Goal: Contribute content

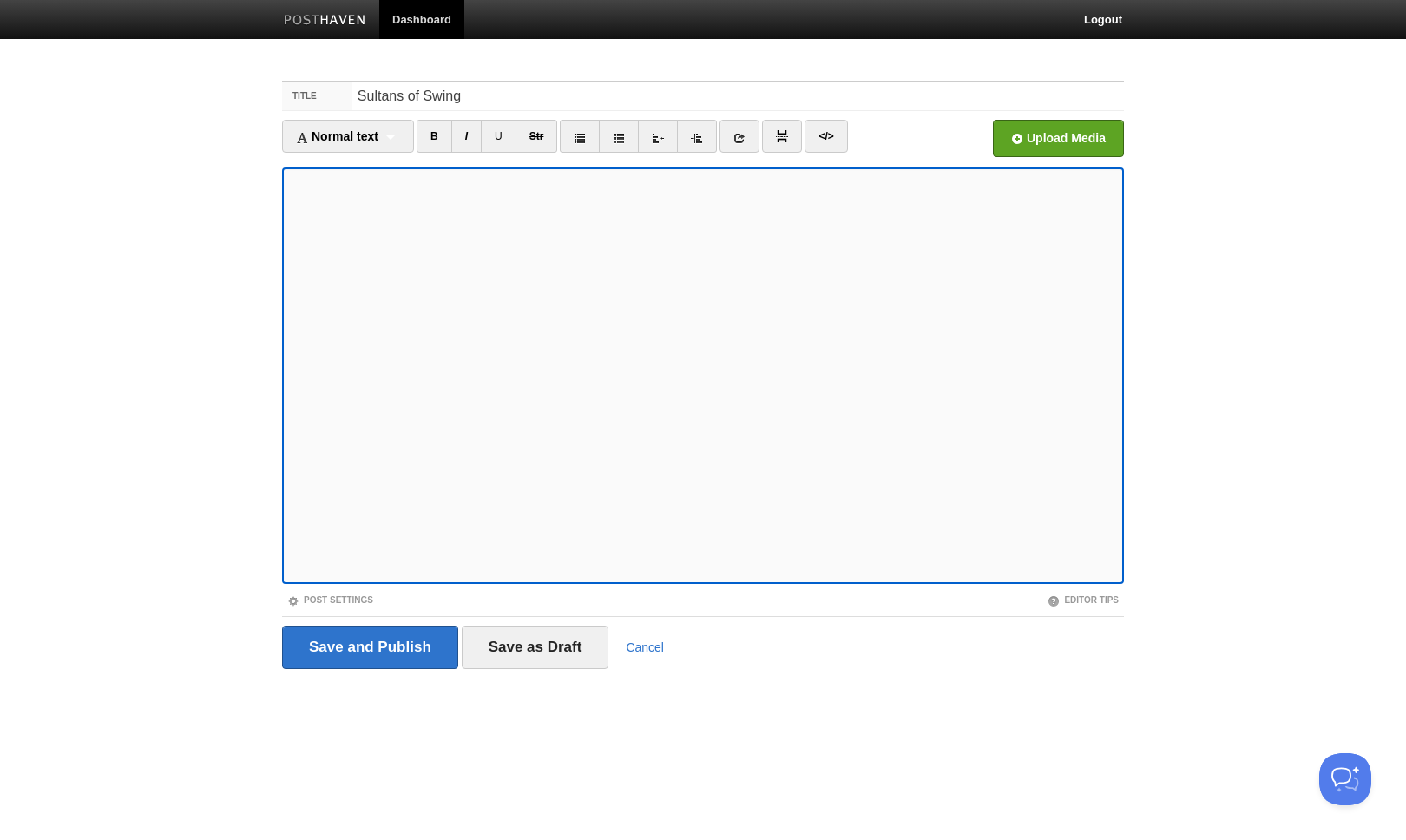
click at [575, 579] on iframe at bounding box center [703, 376] width 842 height 417
click at [527, 641] on input "Save as Draft" at bounding box center [535, 647] width 148 height 43
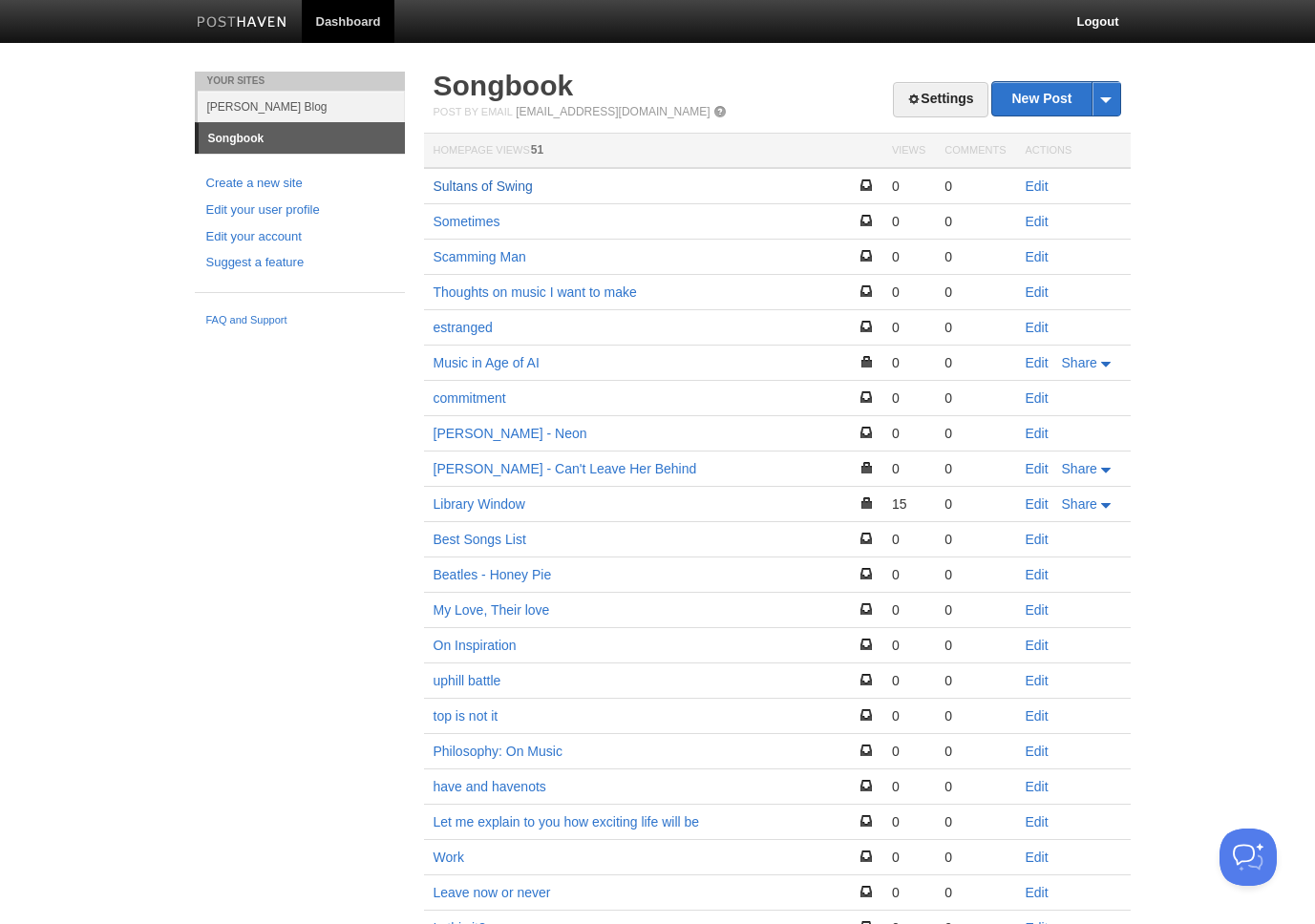
click at [495, 186] on link "Sultans of Swing" at bounding box center [482, 185] width 100 height 15
click at [1036, 184] on link "Edit" at bounding box center [1037, 185] width 23 height 15
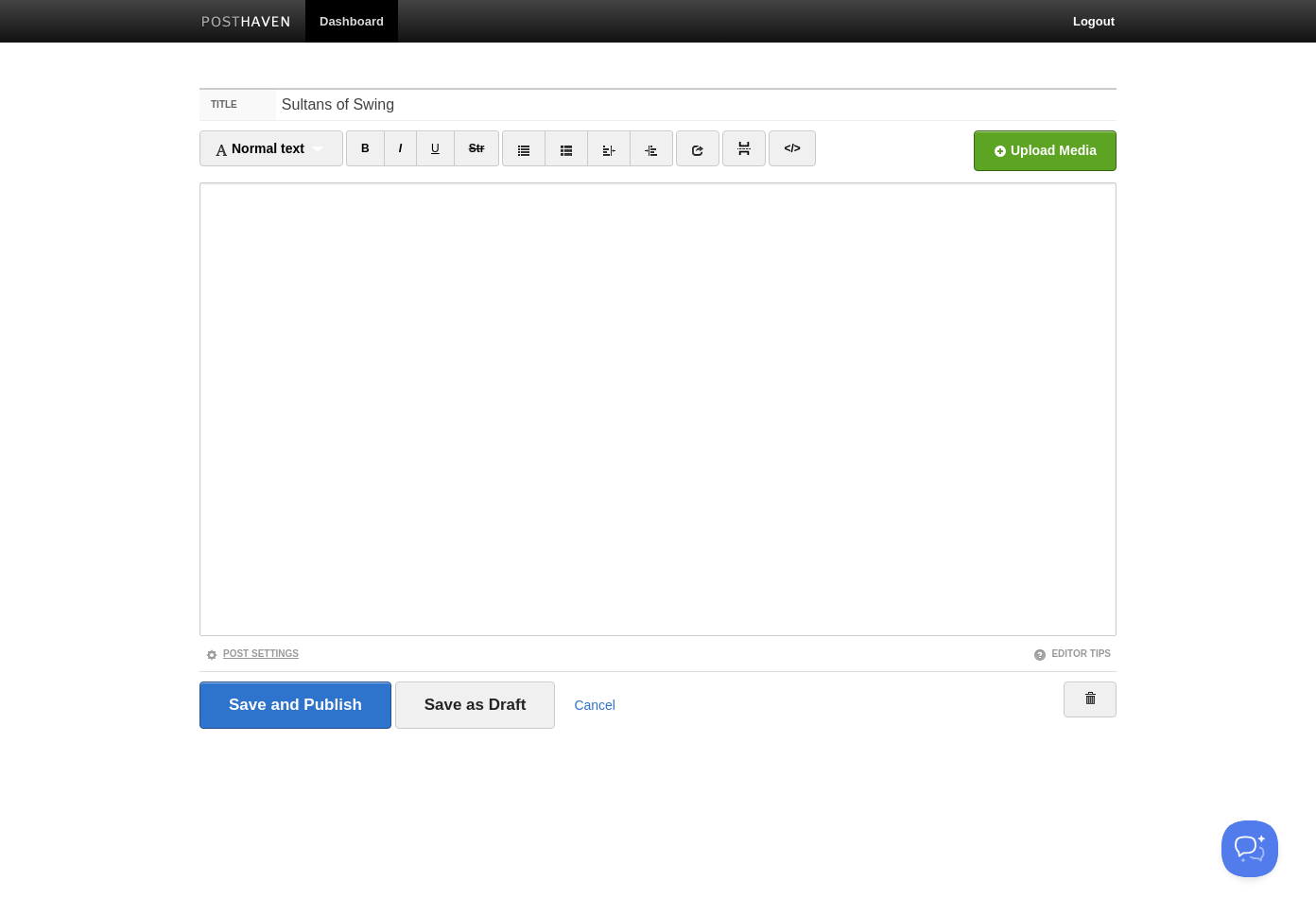
click at [277, 656] on link "Post Settings" at bounding box center [252, 653] width 94 height 11
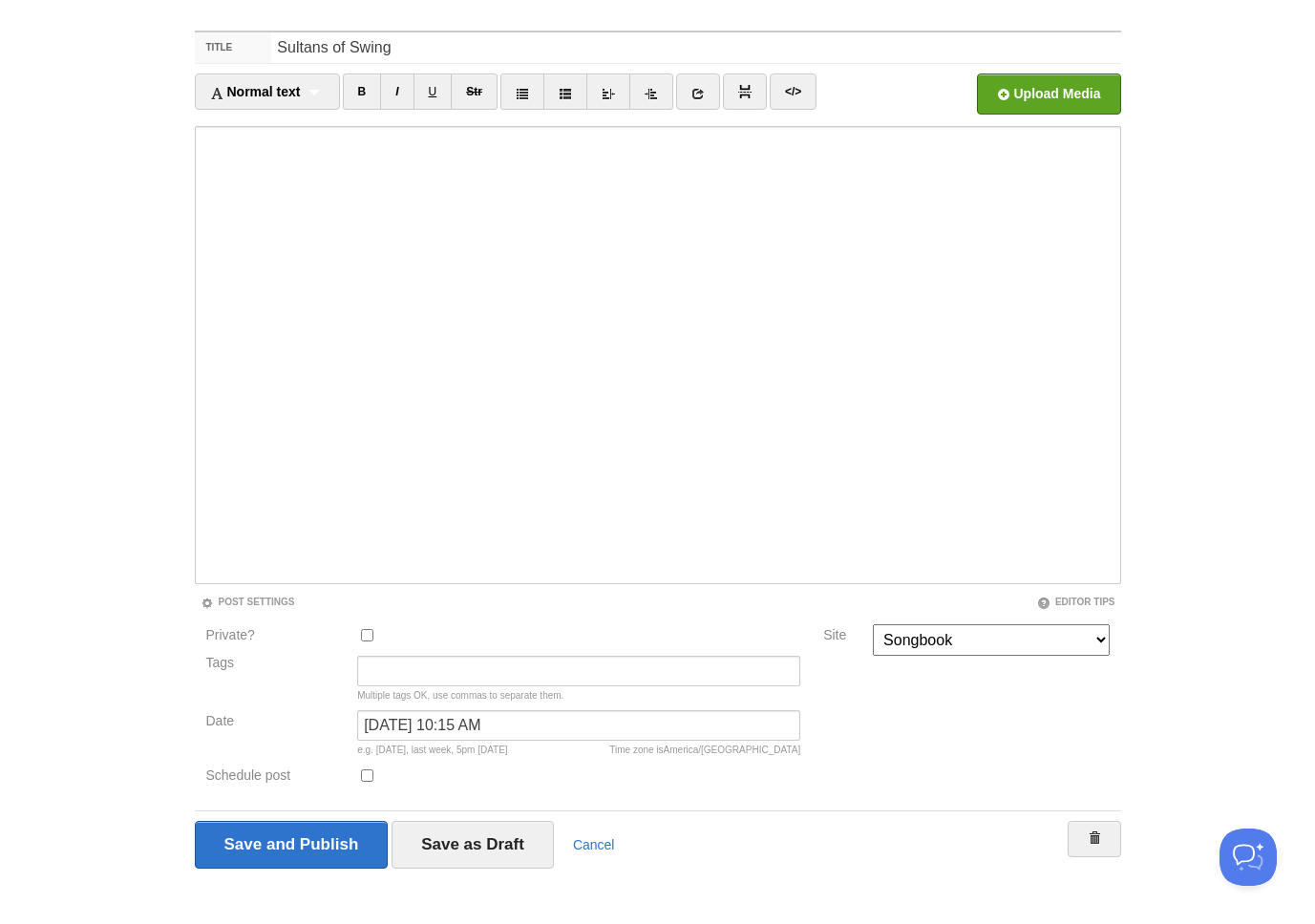
scroll to position [74, 0]
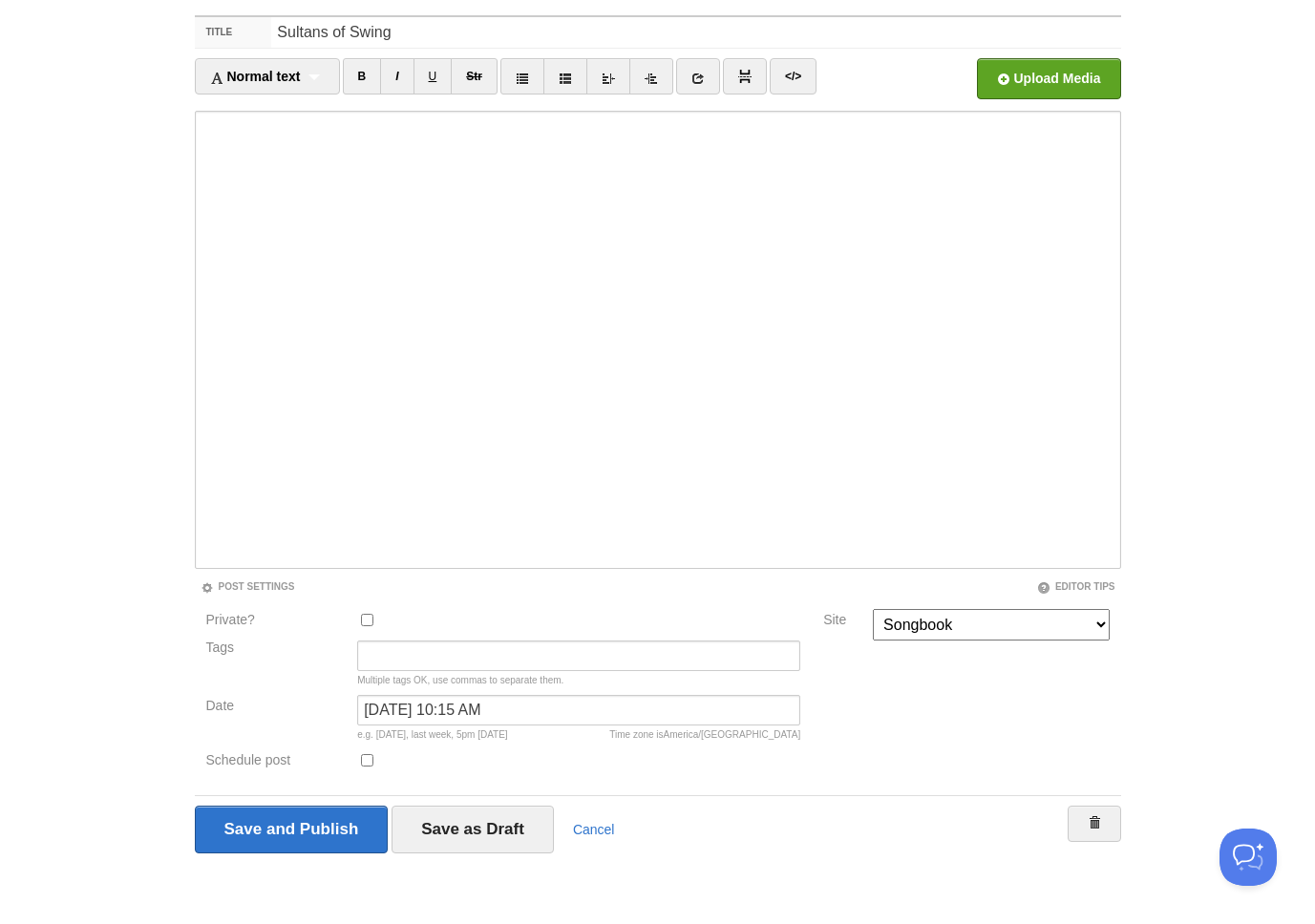
click at [370, 621] on input "Private?" at bounding box center [367, 619] width 13 height 13
checkbox input "true"
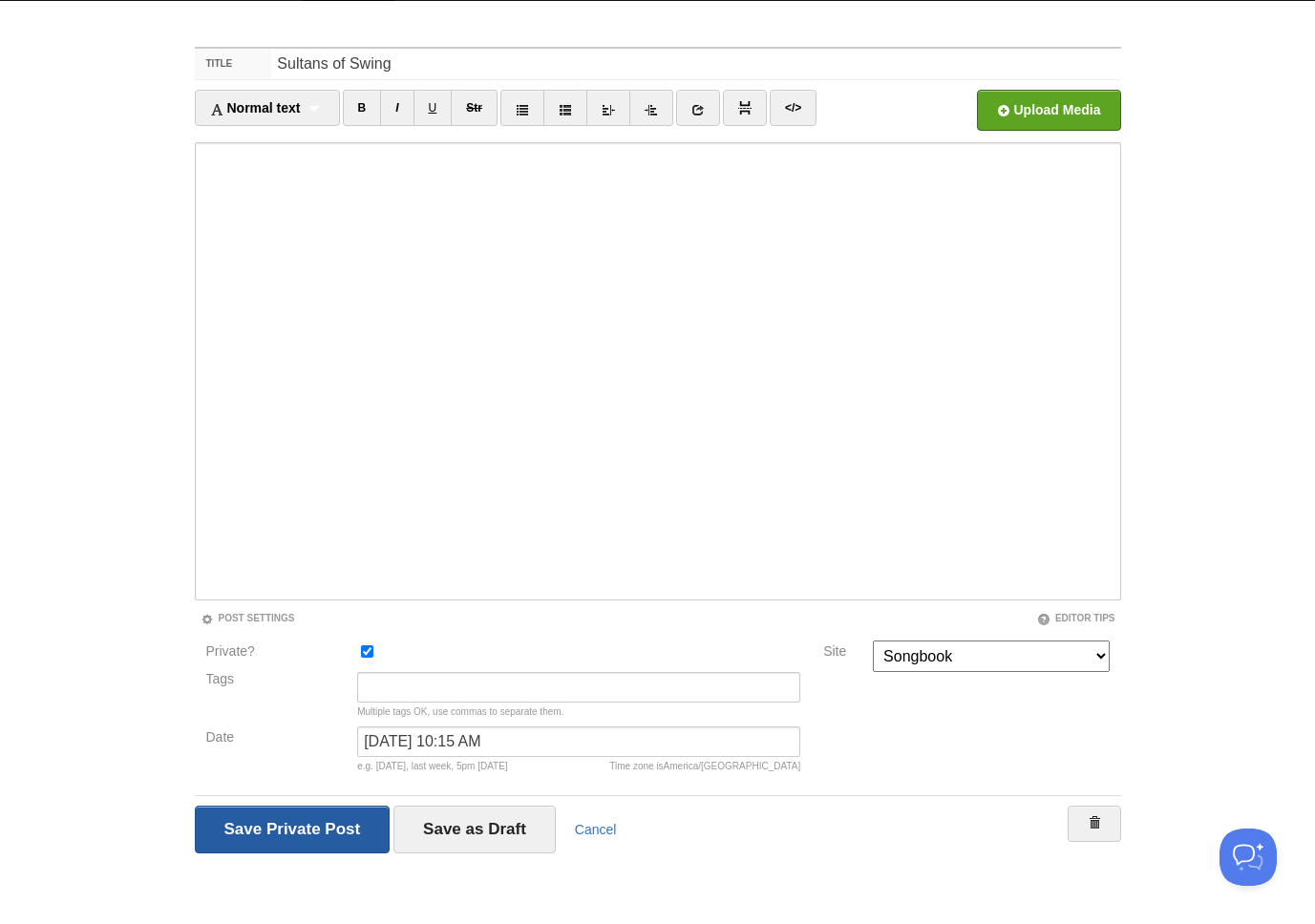
click at [334, 835] on input "Save and Publish" at bounding box center [292, 829] width 195 height 47
